Goal: Find specific page/section: Find specific page/section

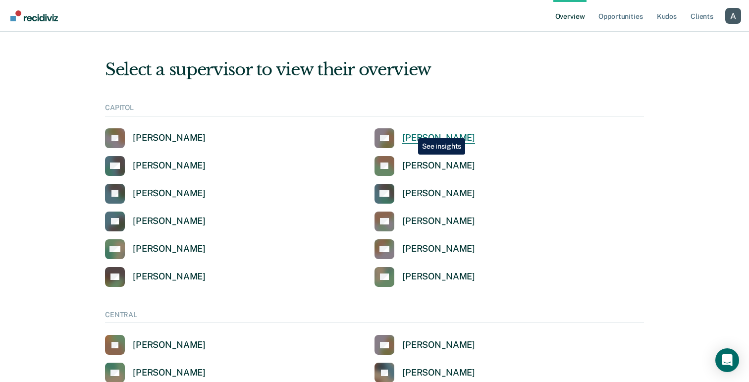
click at [411, 131] on link "CC [PERSON_NAME]" at bounding box center [424, 138] width 101 height 20
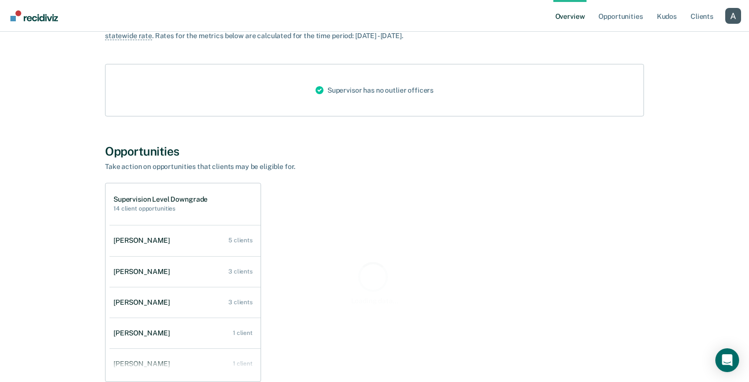
scroll to position [218, 0]
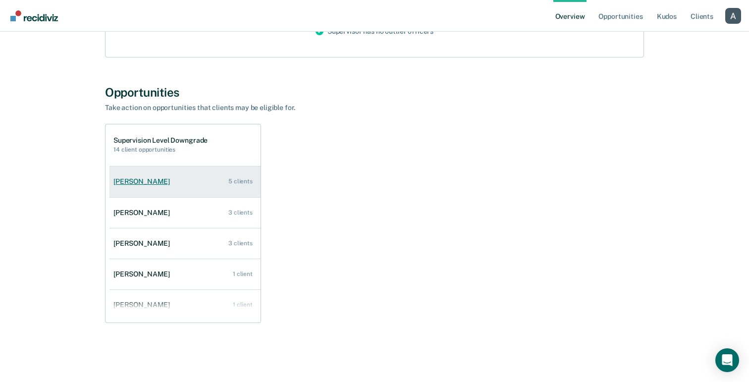
click at [134, 178] on div "[PERSON_NAME]" at bounding box center [143, 181] width 60 height 8
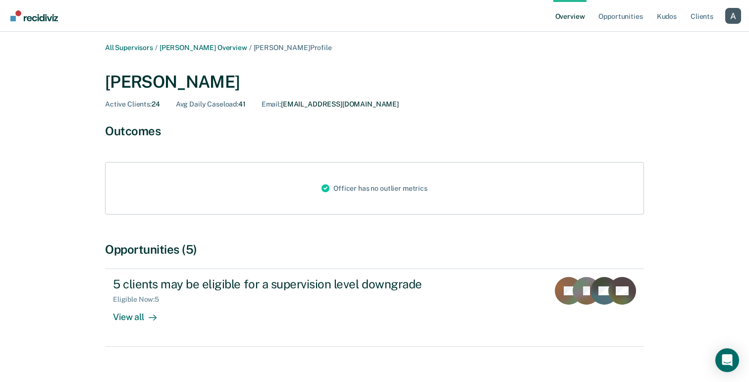
scroll to position [1, 0]
